Goal: Find specific fact: Find specific fact

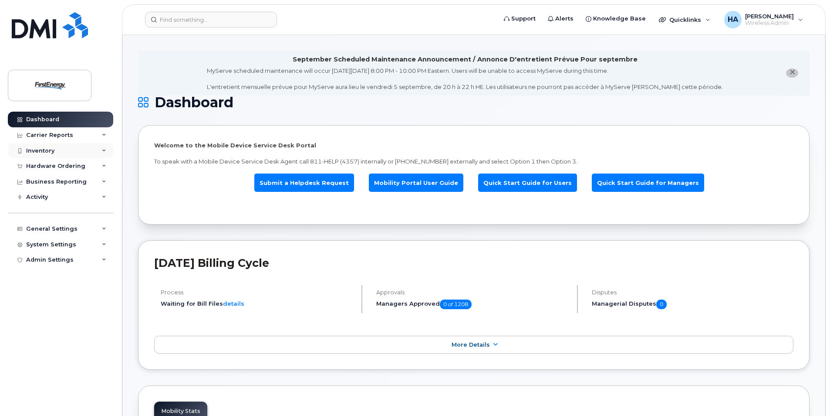
click at [102, 154] on div "Inventory" at bounding box center [60, 151] width 105 height 16
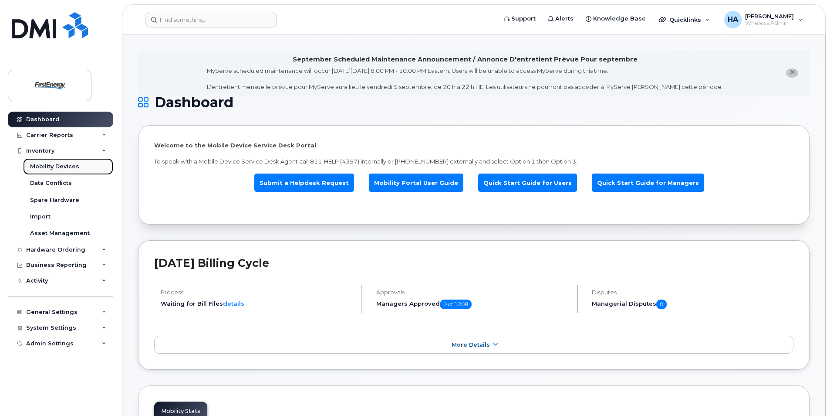
click at [61, 168] on div "Mobility Devices" at bounding box center [54, 167] width 49 height 8
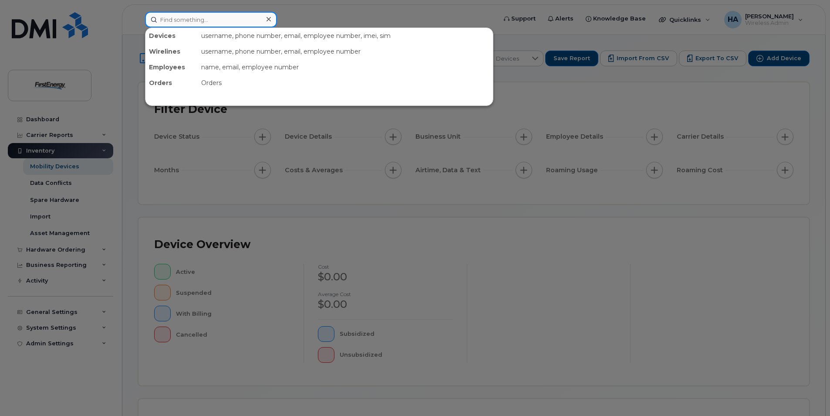
click at [231, 19] on input at bounding box center [211, 20] width 132 height 16
type input "burnell"
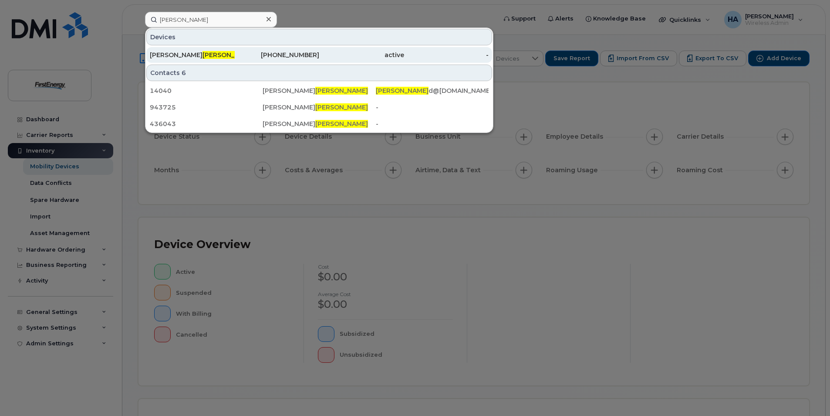
click at [261, 54] on div "330-819-5777" at bounding box center [277, 55] width 85 height 9
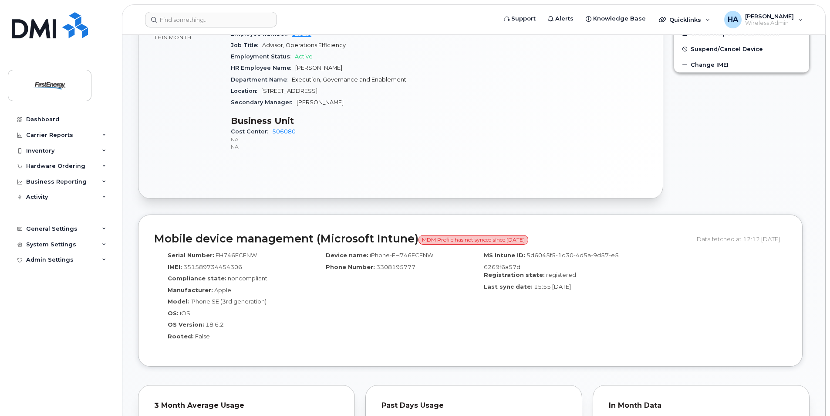
scroll to position [392, 0]
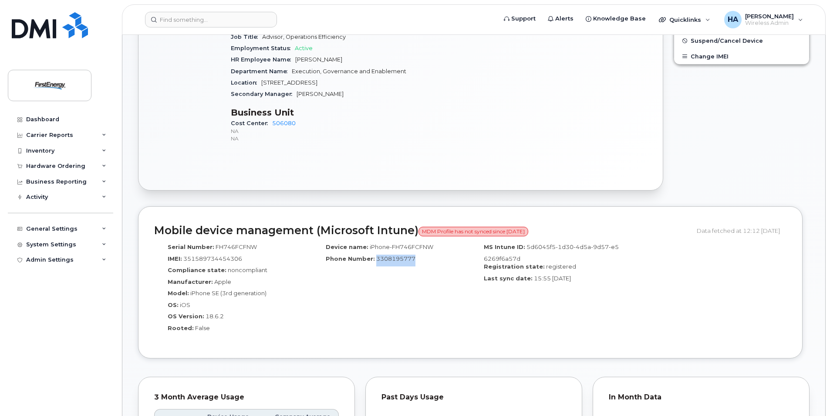
drag, startPoint x: 414, startPoint y: 261, endPoint x: 376, endPoint y: 261, distance: 38.3
click at [376, 261] on div "Phone Number: 3308195777" at bounding box center [391, 260] width 145 height 12
copy span "3308195777"
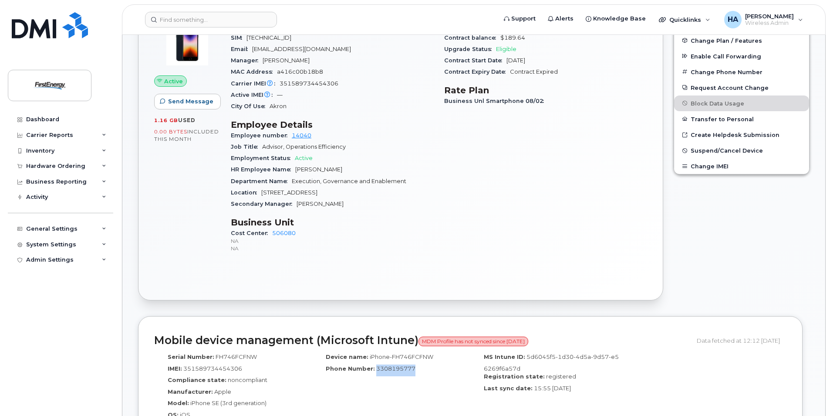
scroll to position [218, 0]
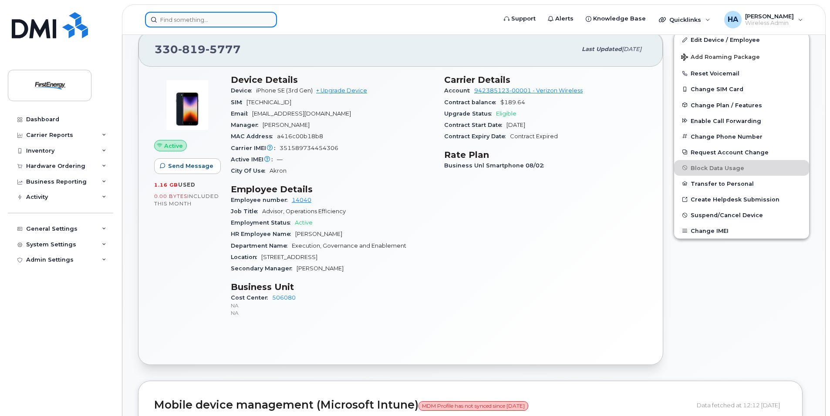
click at [237, 19] on input at bounding box center [211, 20] width 132 height 16
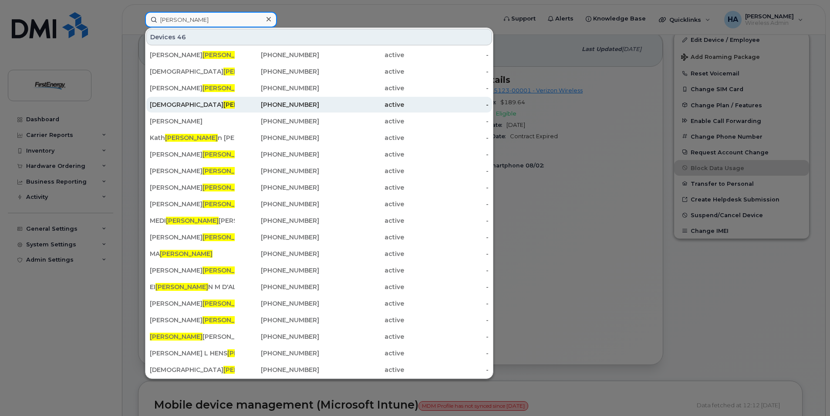
scroll to position [305, 0]
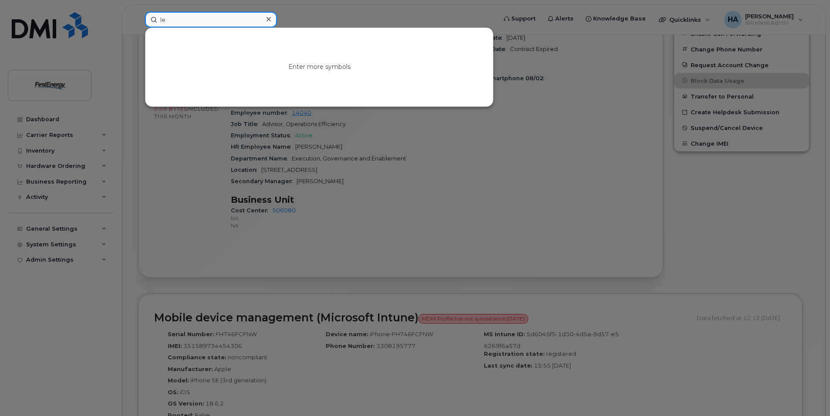
type input "l"
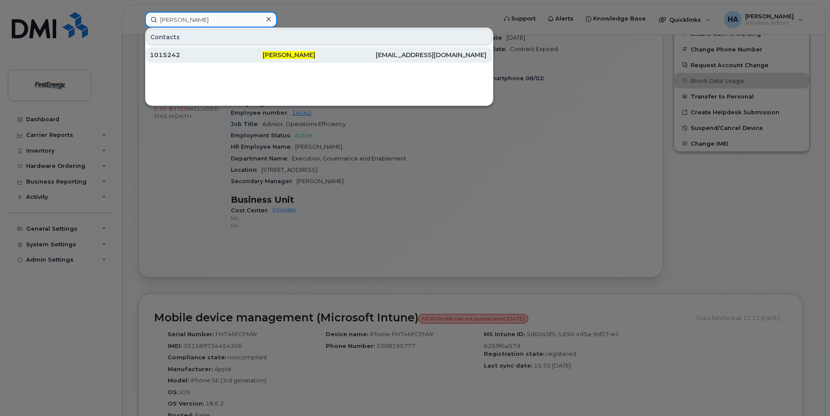
type input "jason lee"
click at [237, 52] on div "1015242" at bounding box center [206, 55] width 113 height 9
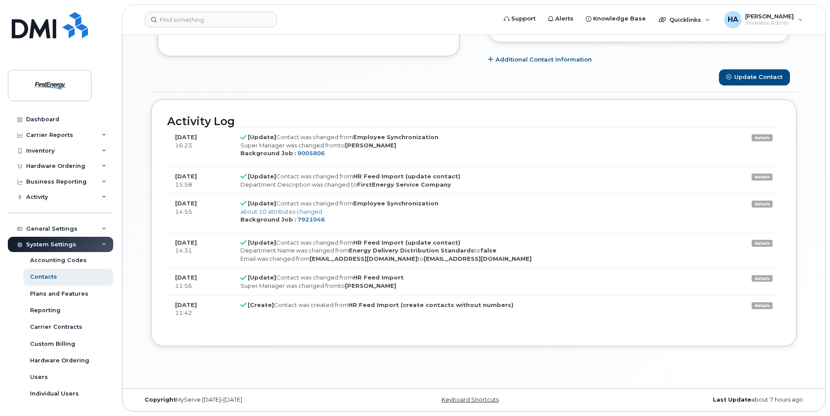
scroll to position [451, 0]
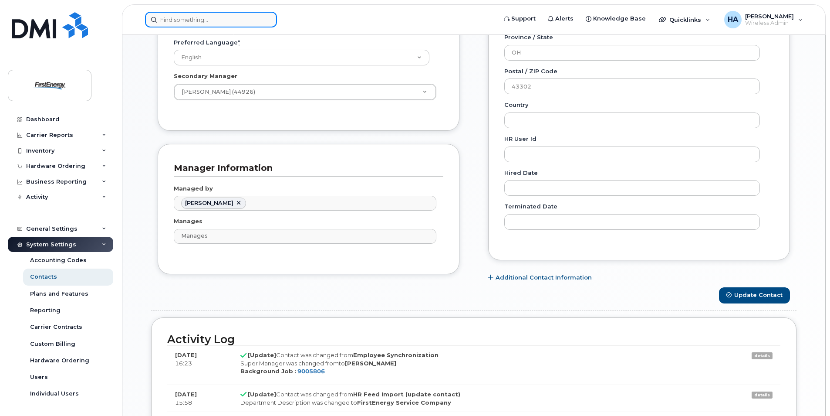
drag, startPoint x: 188, startPoint y: 22, endPoint x: 197, endPoint y: 19, distance: 9.8
click at [188, 22] on input at bounding box center [211, 20] width 132 height 16
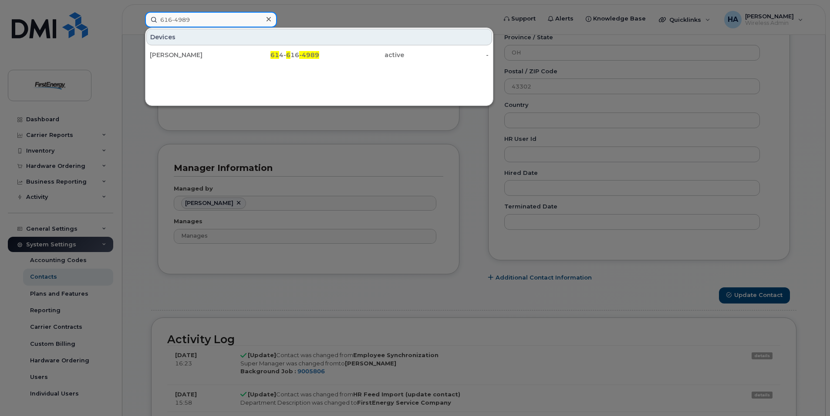
type input "616-4989"
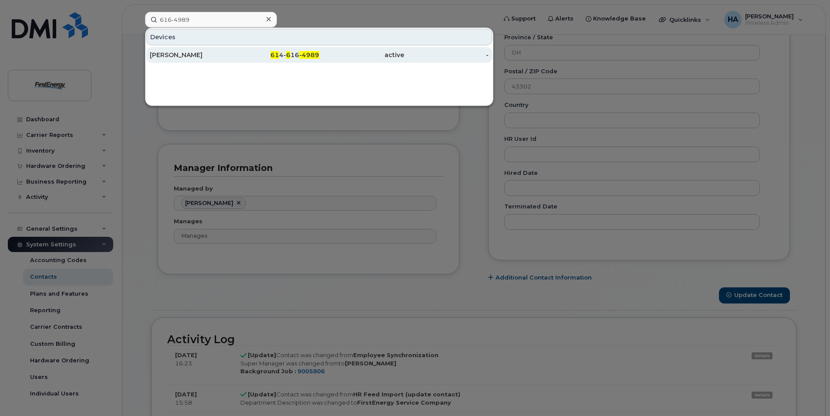
click at [321, 54] on div "active" at bounding box center [361, 55] width 85 height 9
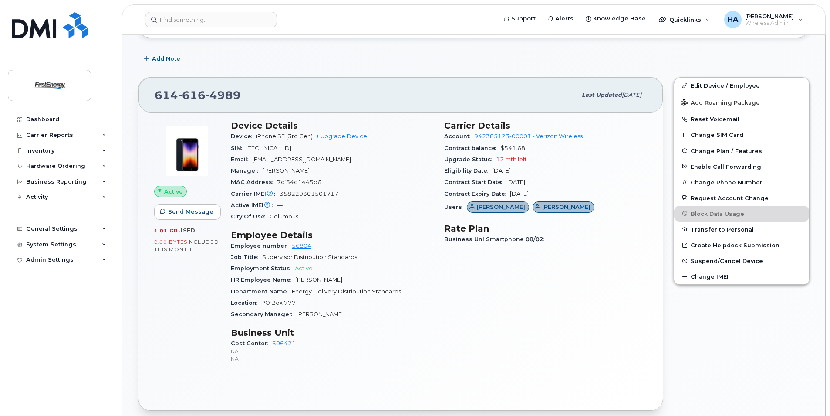
scroll to position [261, 0]
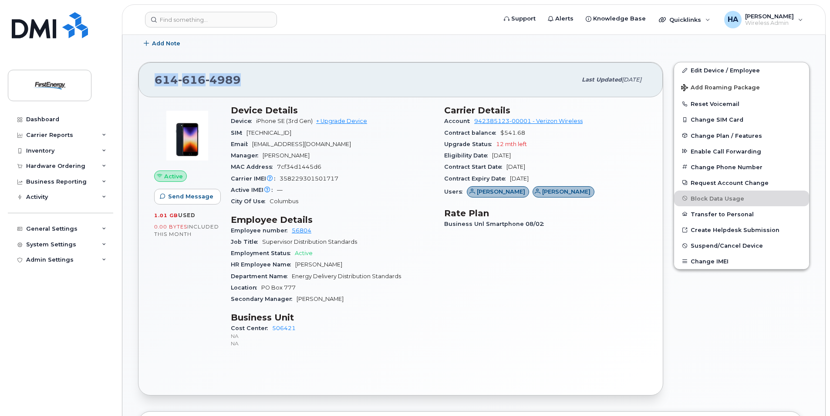
drag, startPoint x: 237, startPoint y: 84, endPoint x: 154, endPoint y: 79, distance: 82.9
click at [154, 79] on div "614 616 4989 Last updated Aug 12, 2025" at bounding box center [401, 79] width 525 height 35
copy span "614 616 4989"
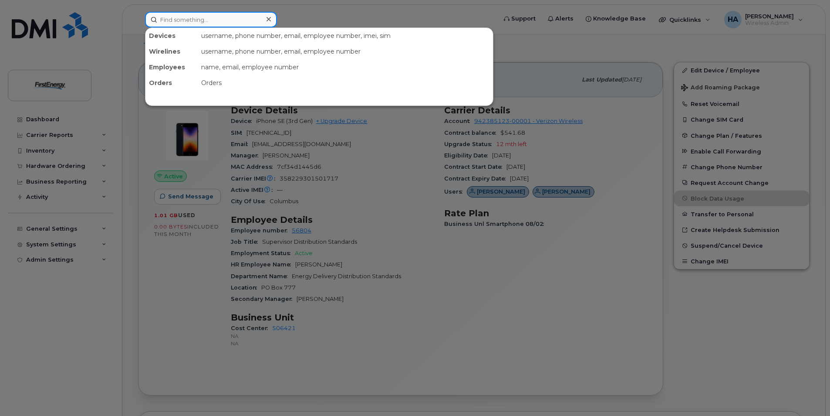
click at [214, 15] on input at bounding box center [211, 20] width 132 height 16
paste input "3042039666"
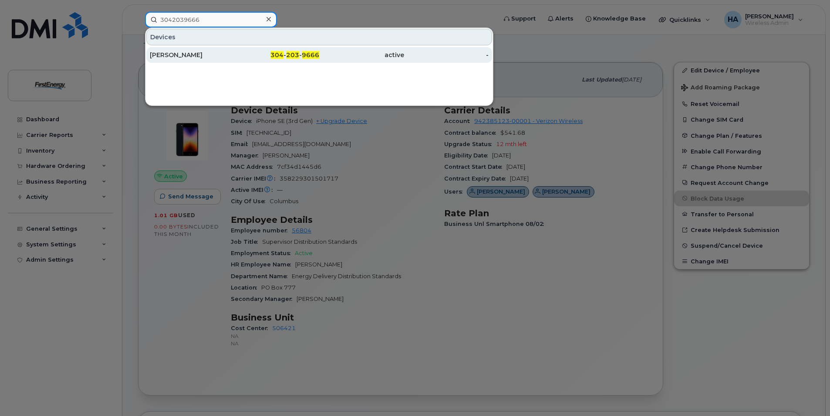
type input "3042039666"
click at [195, 54] on div "DAVID J ROHRER" at bounding box center [192, 55] width 85 height 9
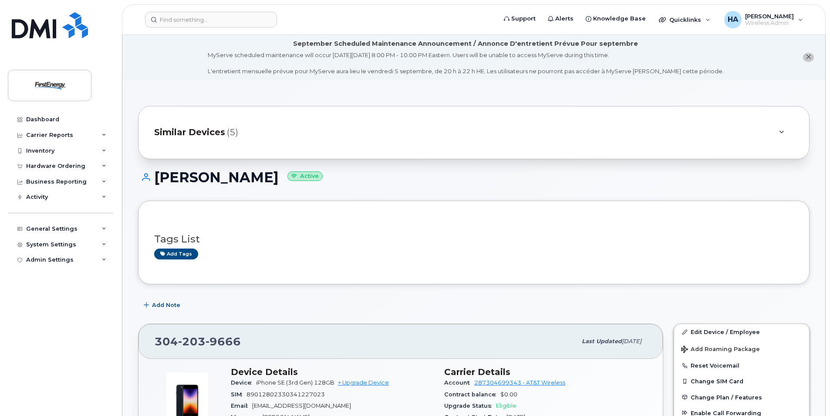
drag, startPoint x: 253, startPoint y: 338, endPoint x: 258, endPoint y: 341, distance: 5.3
click at [253, 338] on div "[PHONE_NUMBER]" at bounding box center [366, 341] width 422 height 18
drag, startPoint x: 238, startPoint y: 340, endPoint x: 154, endPoint y: 343, distance: 84.6
click at [154, 343] on div "[PHONE_NUMBER] Last updated [DATE]" at bounding box center [401, 341] width 525 height 35
copy span "[PHONE_NUMBER]"
